Goal: Find specific page/section: Find specific page/section

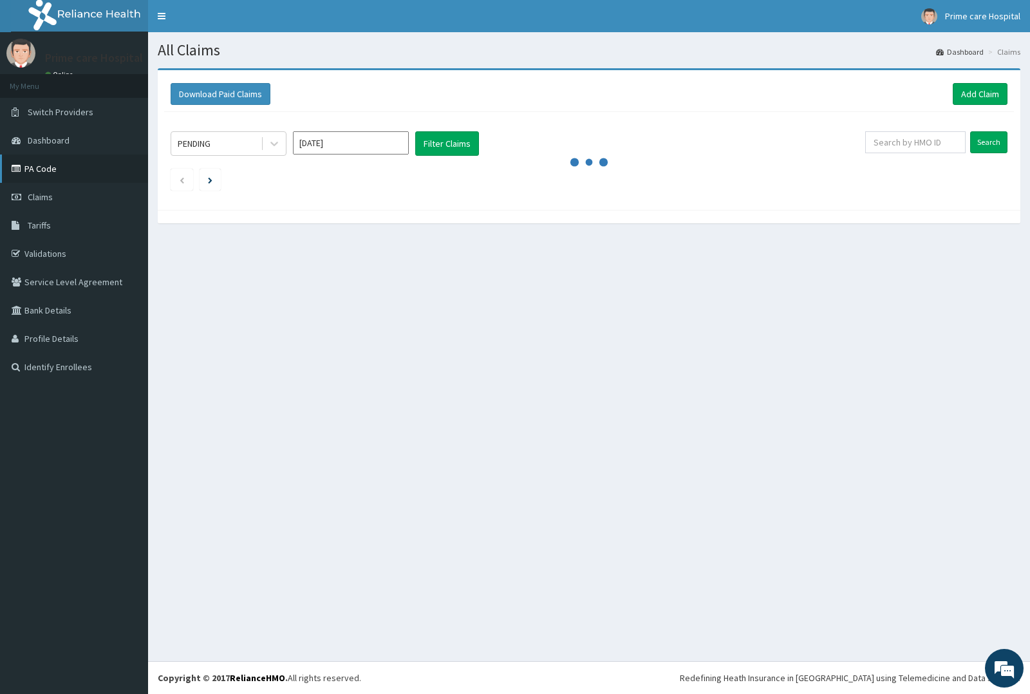
click at [55, 163] on link "PA Code" at bounding box center [74, 169] width 148 height 28
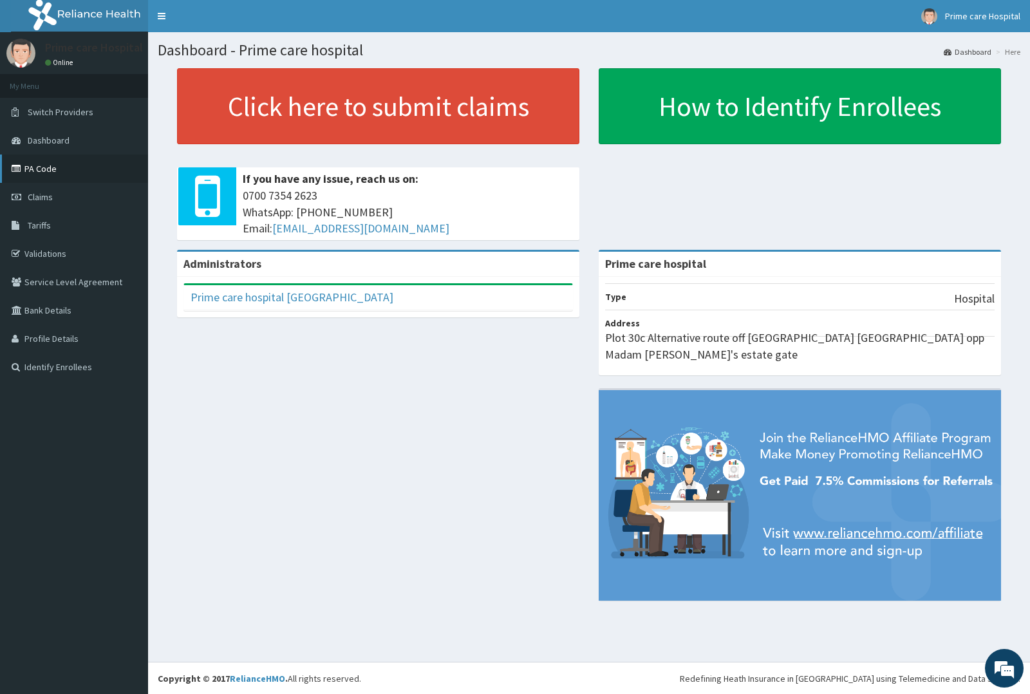
click at [49, 168] on link "PA Code" at bounding box center [74, 169] width 148 height 28
